Goal: Information Seeking & Learning: Learn about a topic

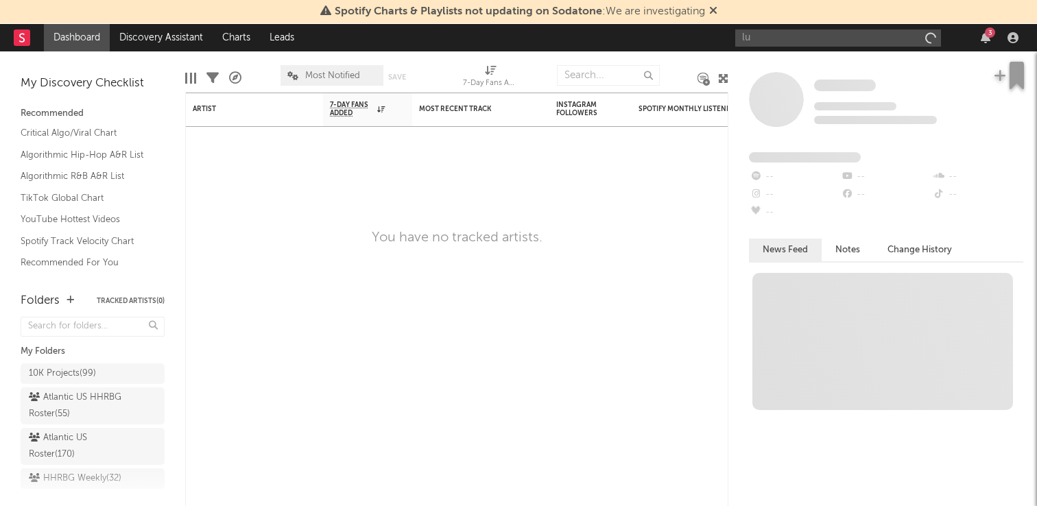
type input "l"
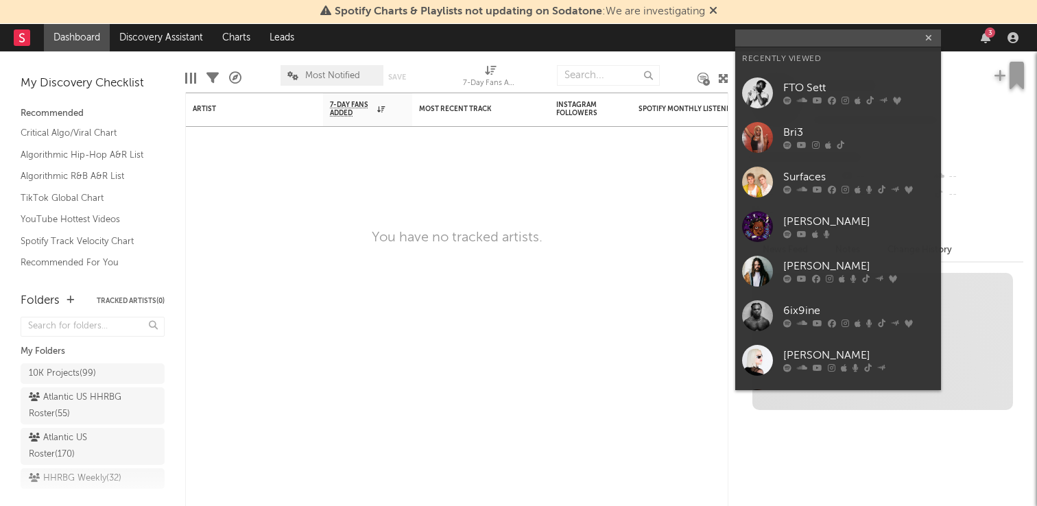
type input "r"
type input "b"
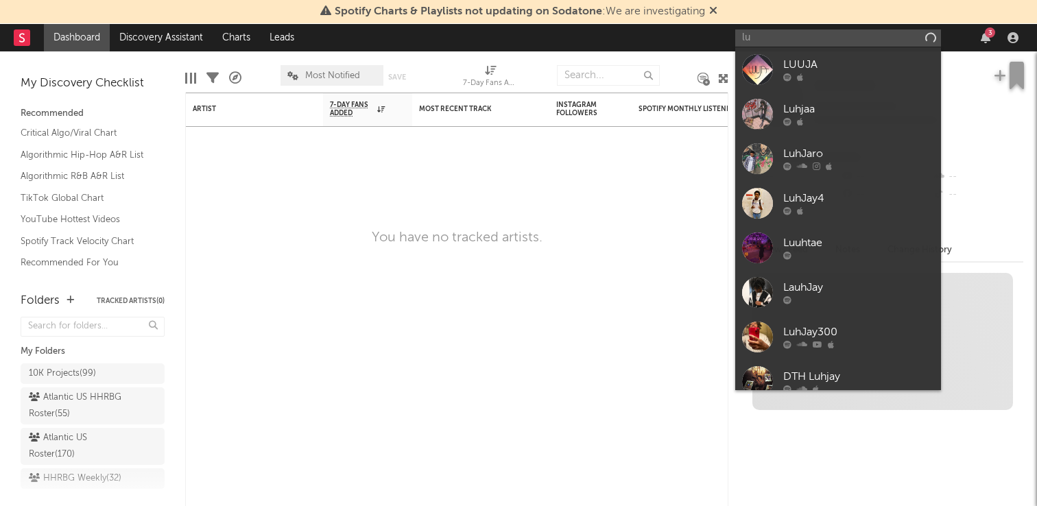
type input "l"
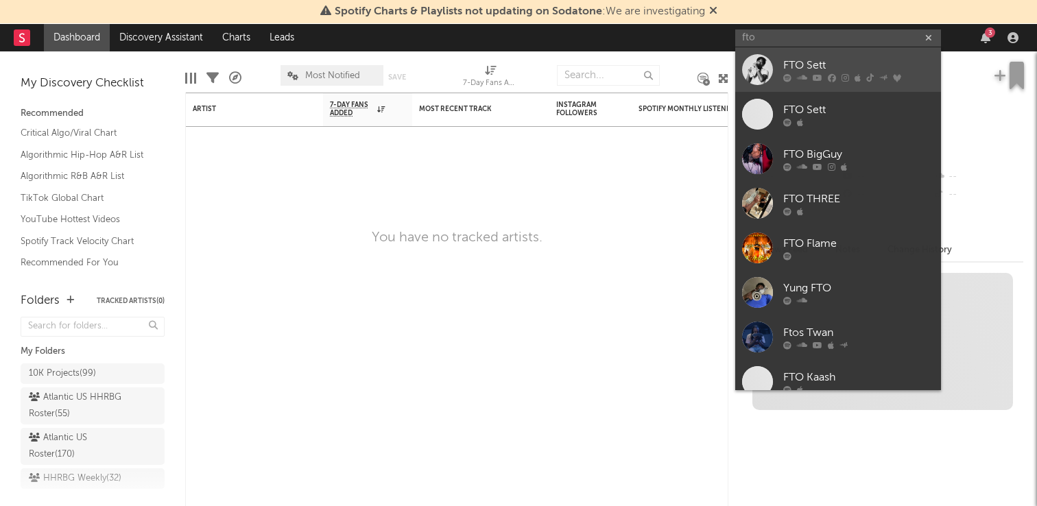
type input "fto"
click at [838, 60] on div "FTO Sett" at bounding box center [858, 65] width 151 height 16
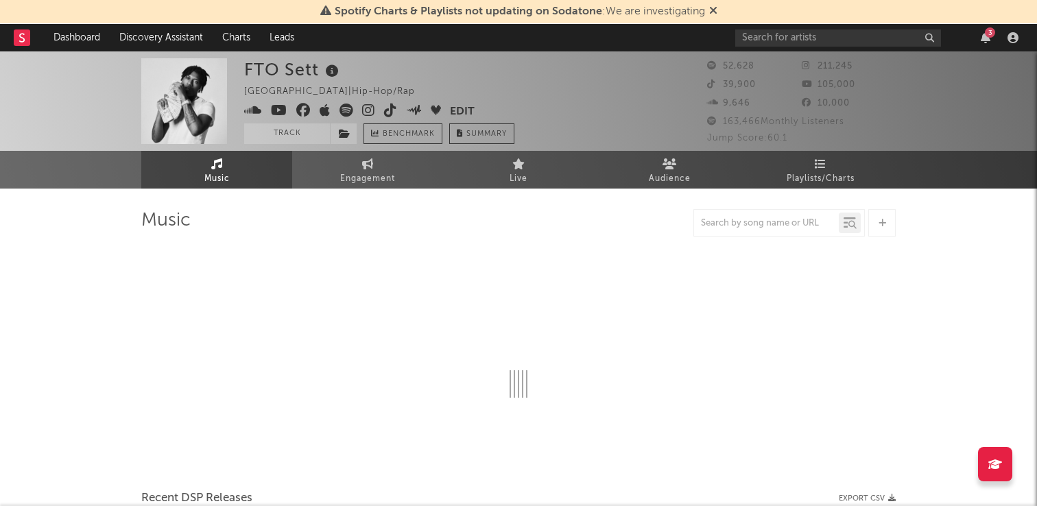
select select "6m"
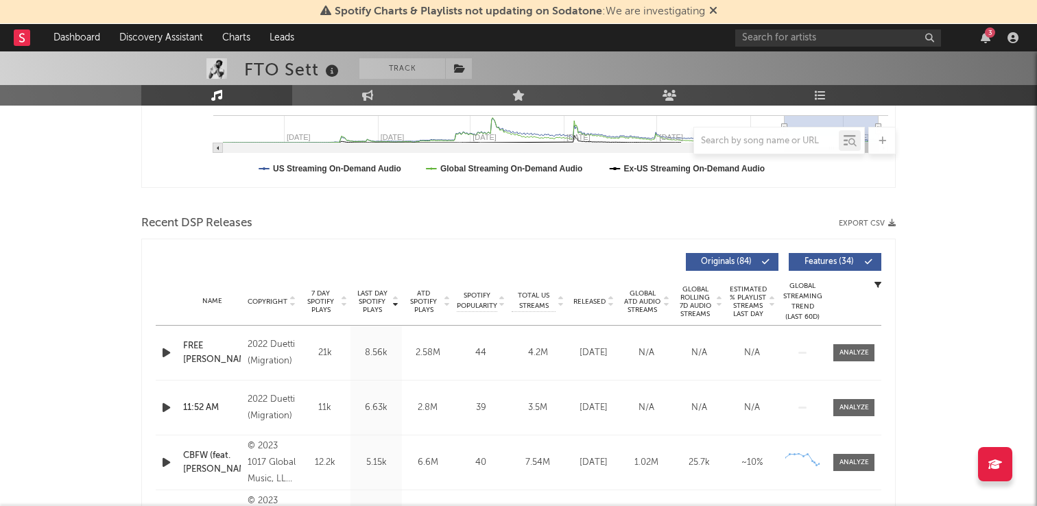
scroll to position [371, 0]
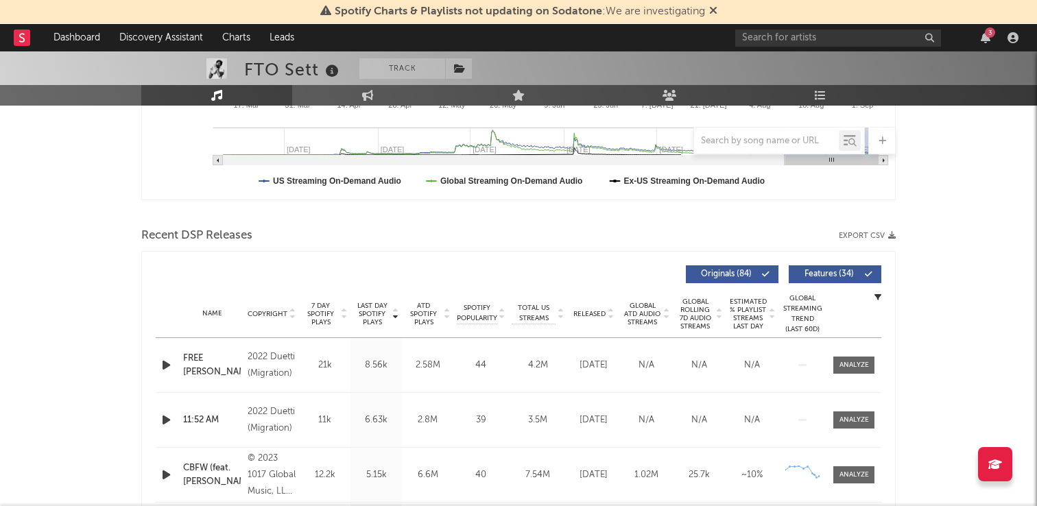
click at [207, 312] on div "Name" at bounding box center [212, 314] width 58 height 10
click at [606, 318] on div "Name Copyright Label Album Names Composer Names 7 Day Spotify Plays Last Day Sp…" at bounding box center [518, 314] width 725 height 48
click at [606, 313] on div at bounding box center [609, 314] width 8 height 10
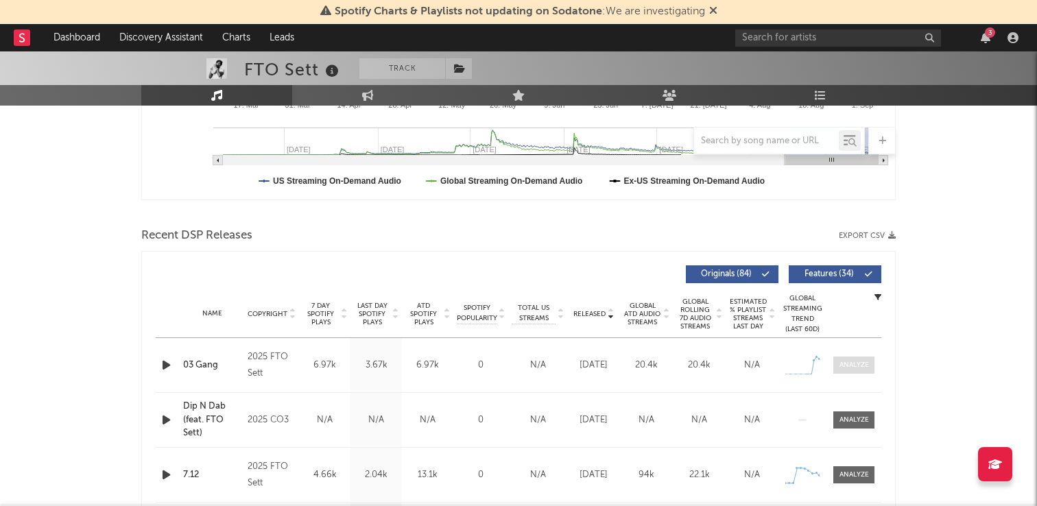
click at [853, 361] on div at bounding box center [853, 365] width 29 height 10
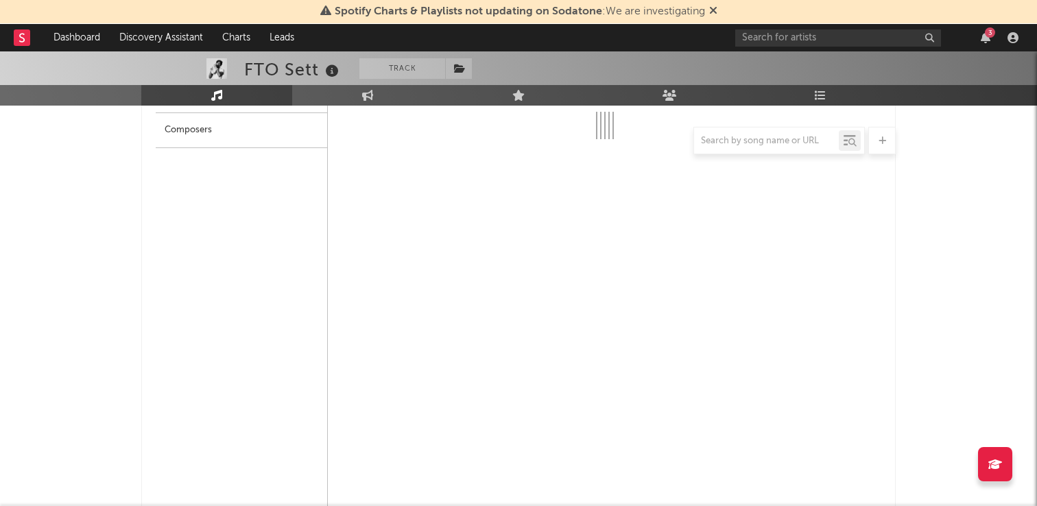
select select "1w"
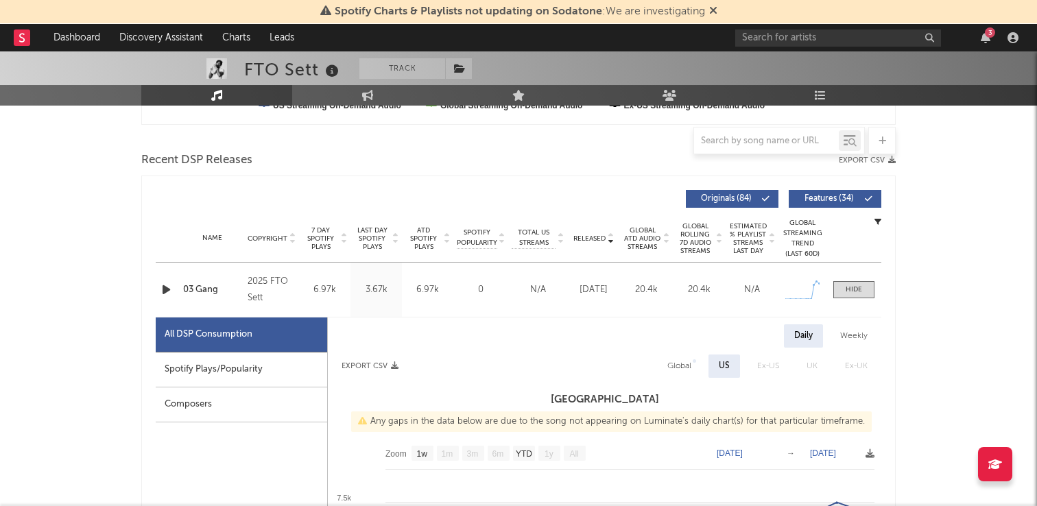
scroll to position [446, 0]
click at [853, 291] on div at bounding box center [853, 290] width 16 height 10
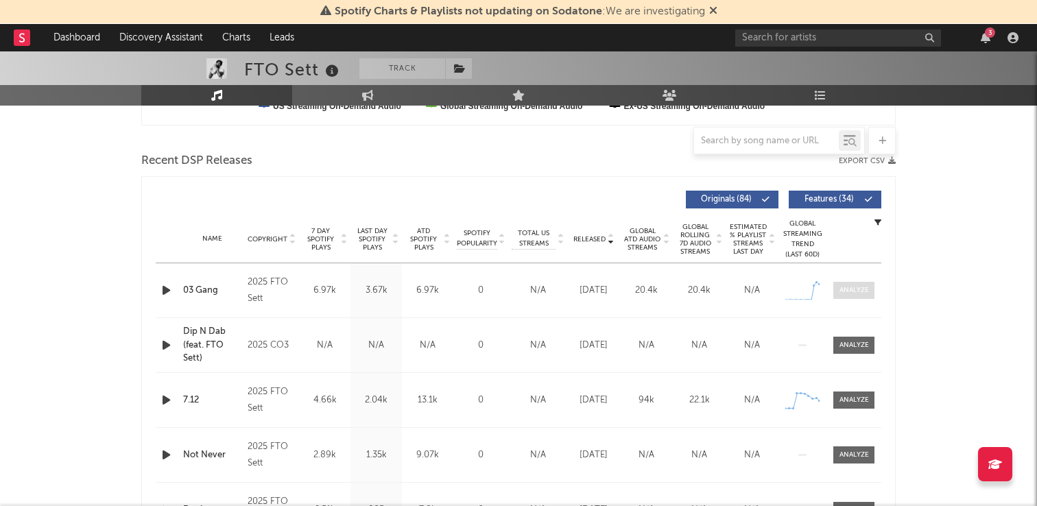
click at [853, 291] on div at bounding box center [853, 290] width 29 height 10
select select "1w"
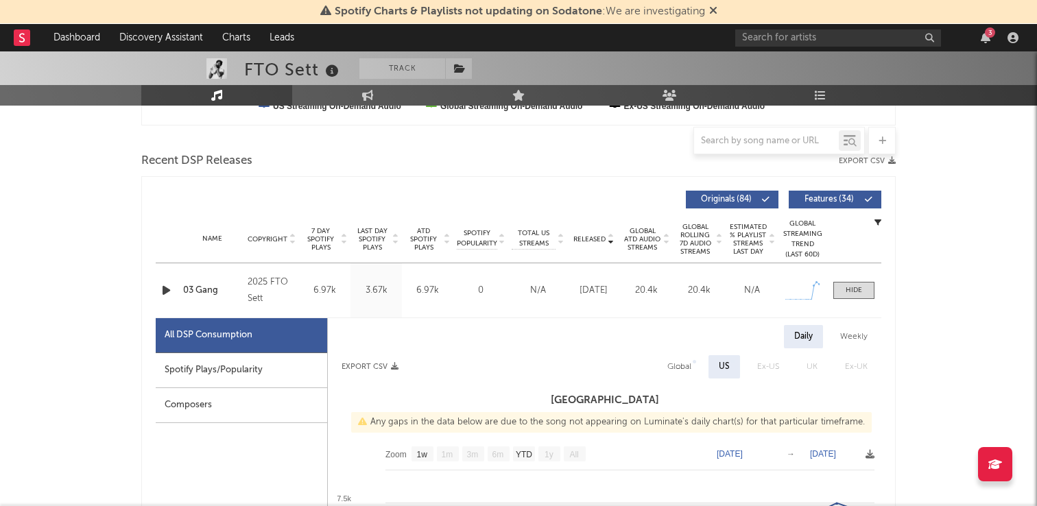
click at [245, 364] on div "Spotify Plays/Popularity" at bounding box center [241, 370] width 171 height 35
select select "1w"
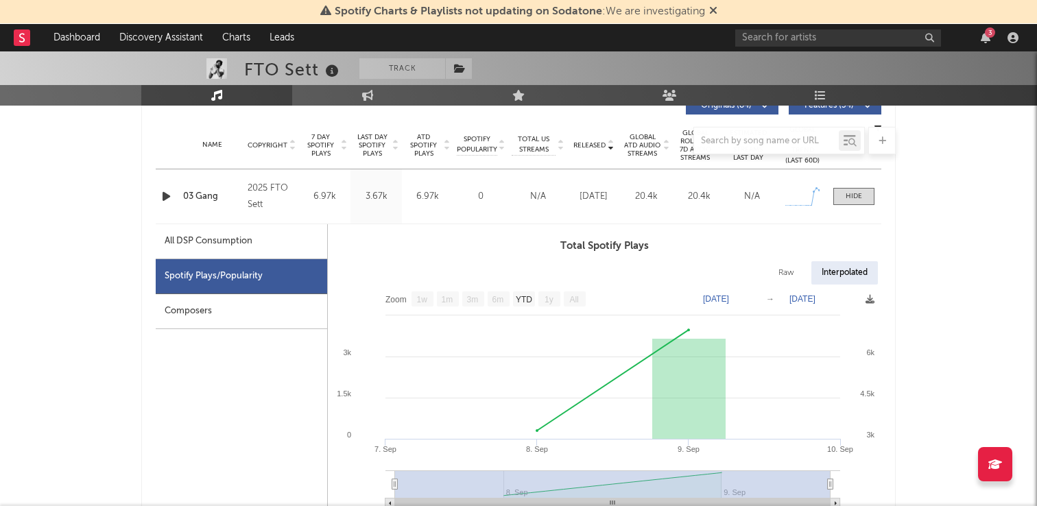
scroll to position [396, 0]
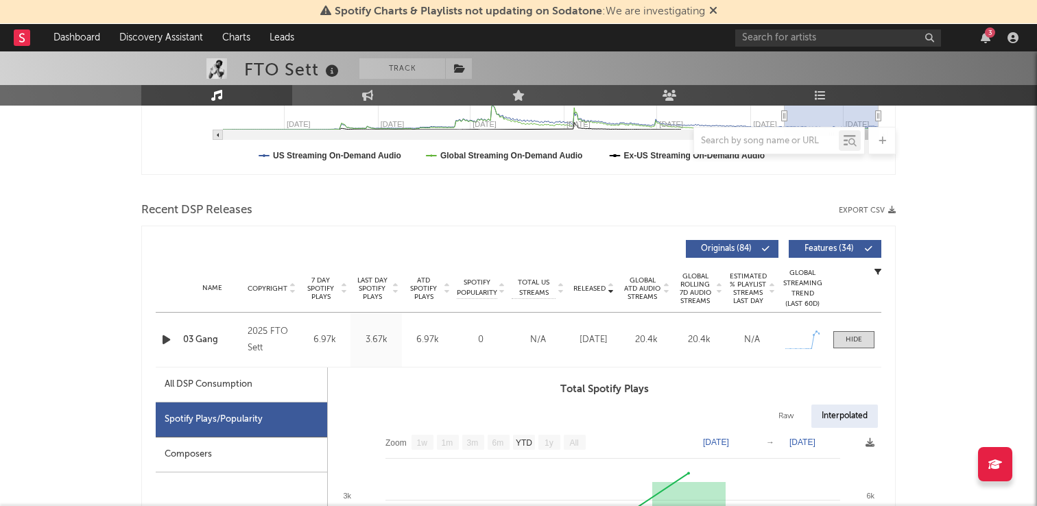
click at [776, 407] on div "Raw" at bounding box center [786, 416] width 36 height 23
select select "1w"
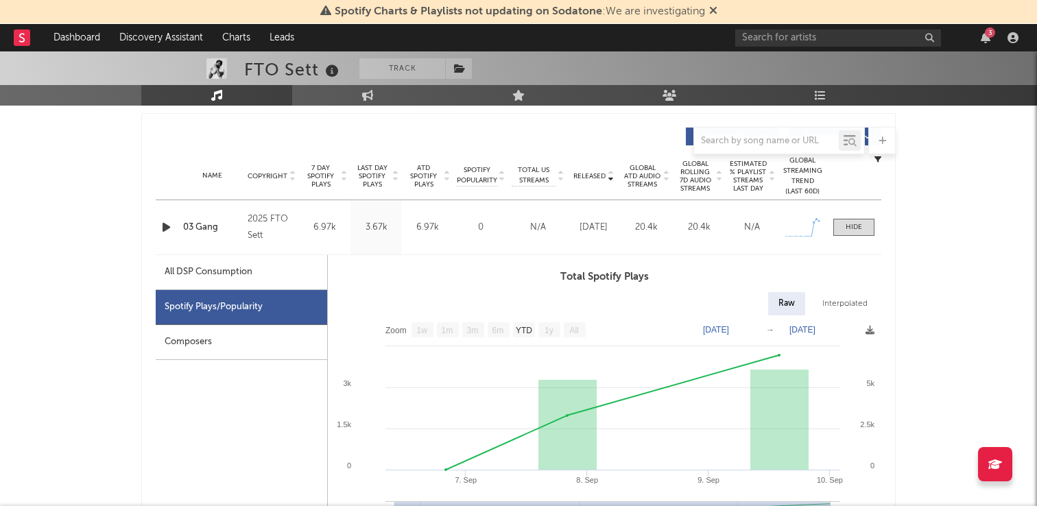
scroll to position [523, 0]
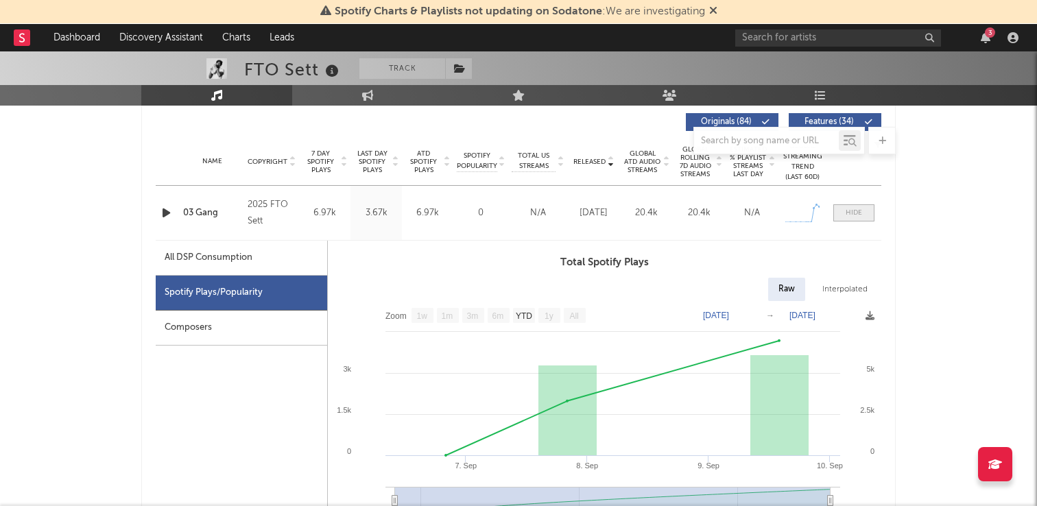
click at [859, 213] on div at bounding box center [853, 213] width 16 height 10
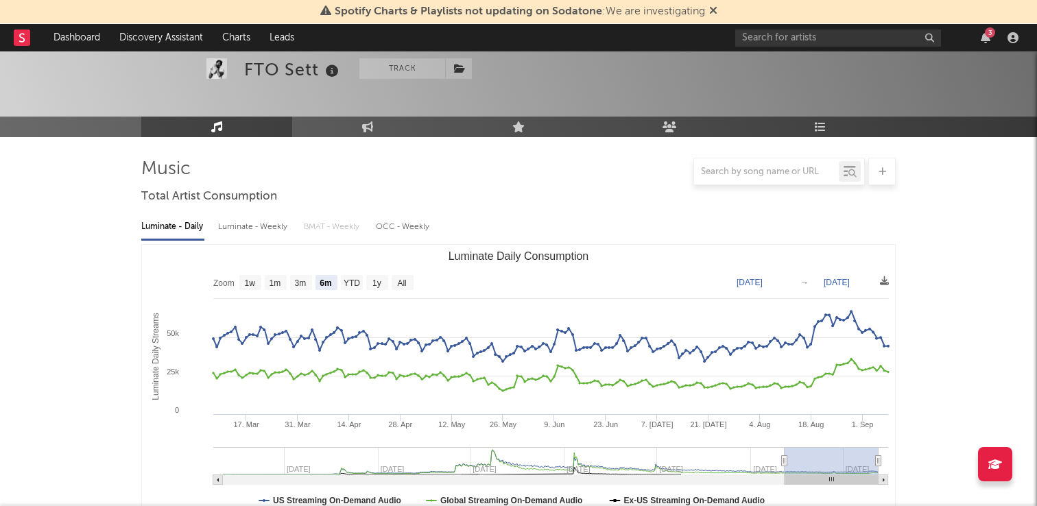
scroll to position [0, 0]
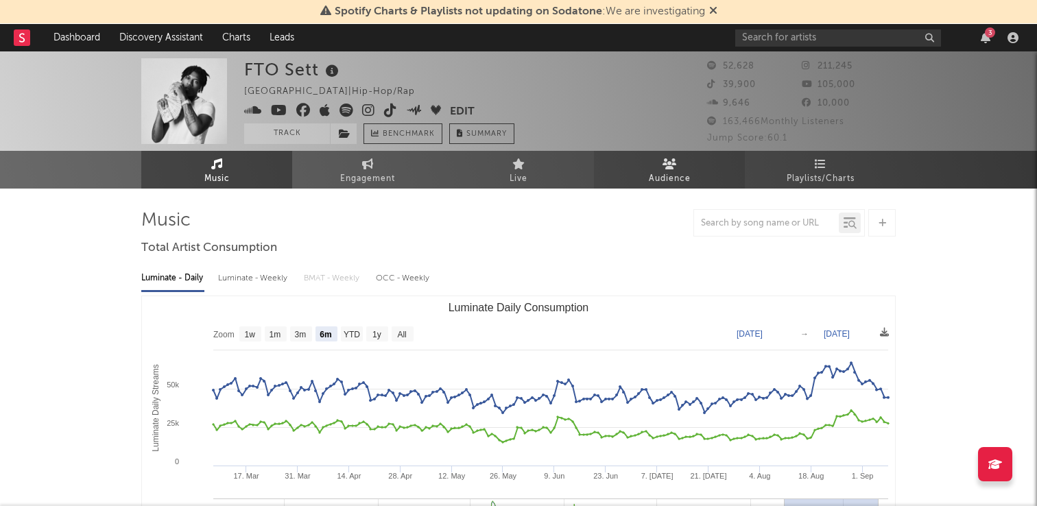
click at [704, 175] on link "Audience" at bounding box center [669, 170] width 151 height 38
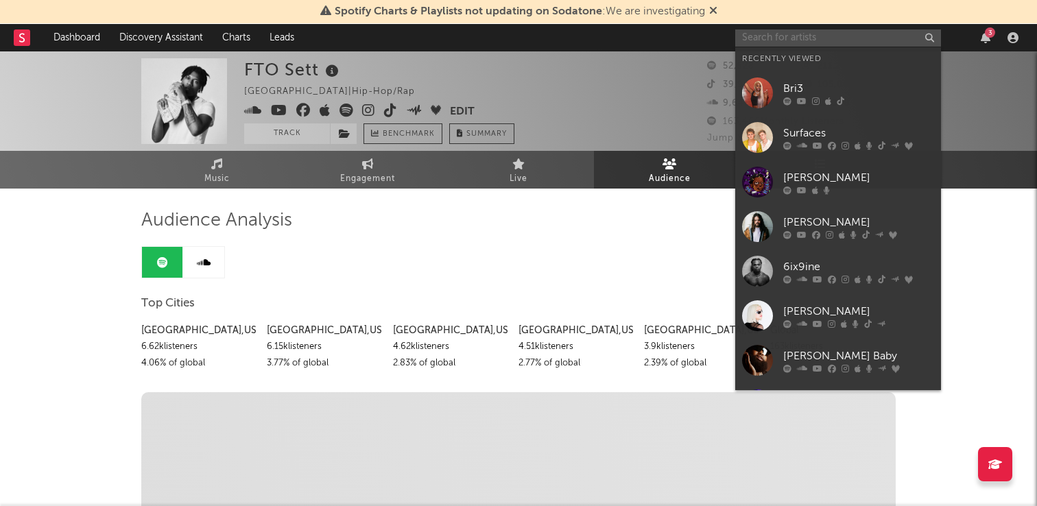
click at [744, 34] on input "text" at bounding box center [838, 37] width 206 height 17
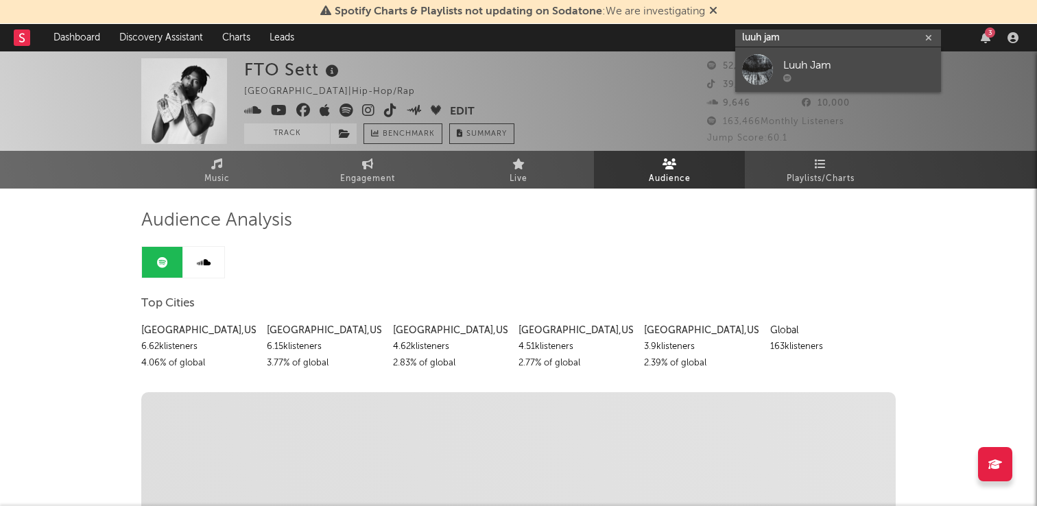
type input "luuh jam"
click at [799, 62] on div "Luuh Jam" at bounding box center [858, 65] width 151 height 16
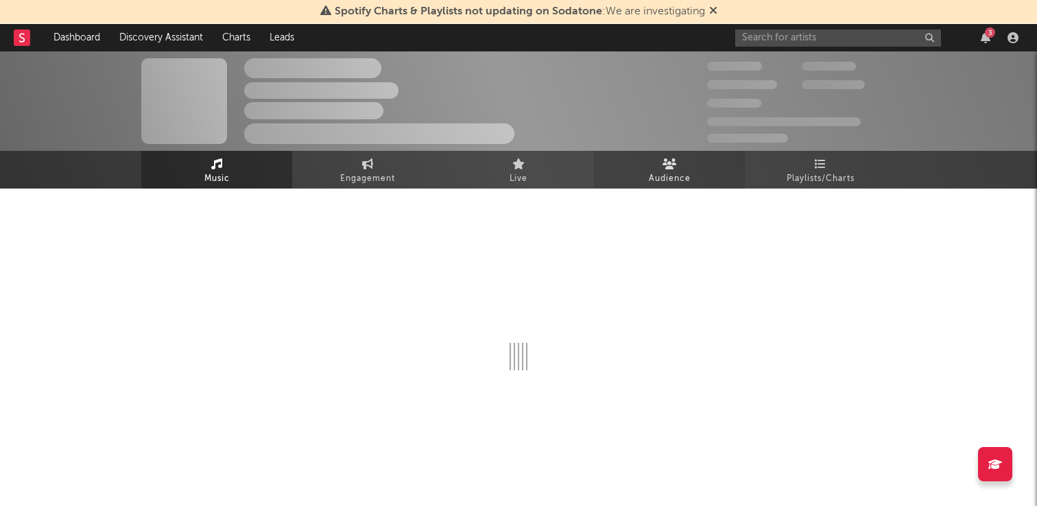
select select "1w"
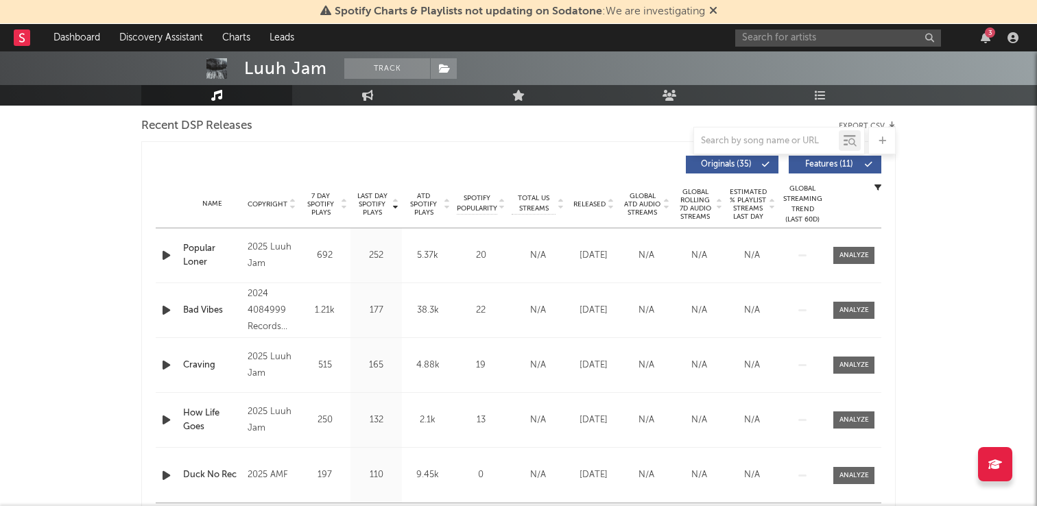
scroll to position [421, 0]
